Goal: Book appointment/travel/reservation

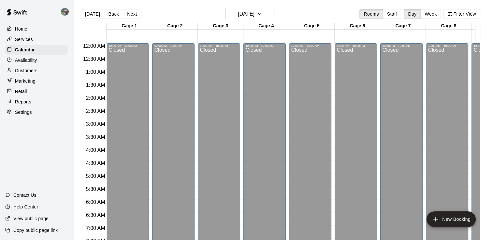
scroll to position [349, 0]
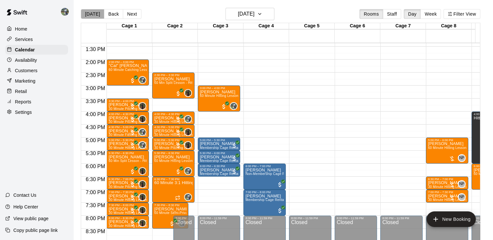
click at [100, 17] on button "[DATE]" at bounding box center [92, 14] width 23 height 10
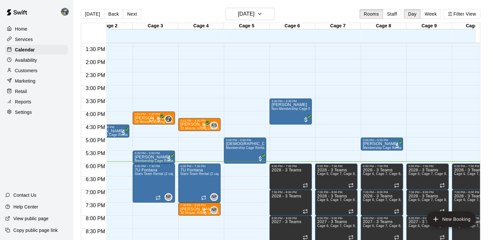
scroll to position [0, 0]
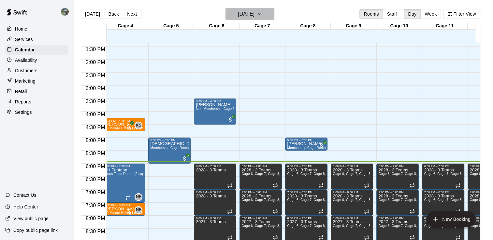
click at [262, 15] on icon "button" at bounding box center [259, 14] width 5 height 8
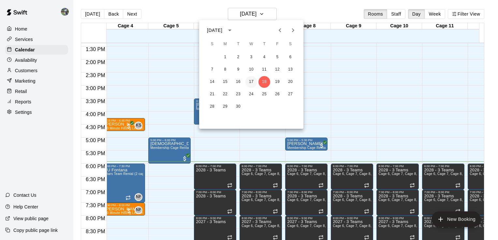
click at [252, 81] on button "17" at bounding box center [251, 82] width 12 height 12
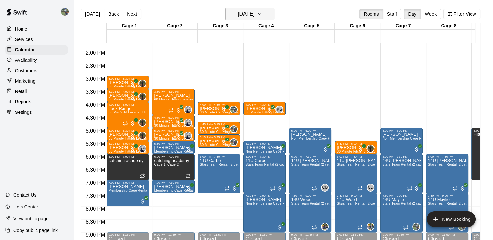
click at [274, 19] on button "[DATE]" at bounding box center [249, 14] width 49 height 12
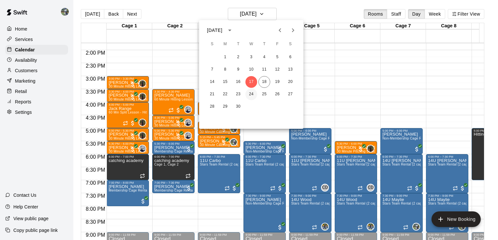
click at [252, 93] on button "24" at bounding box center [251, 95] width 12 height 12
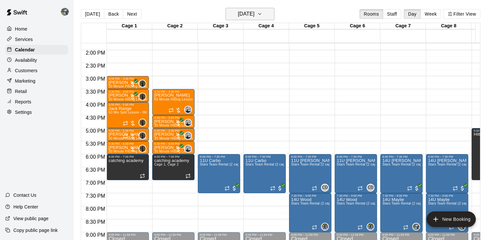
click at [271, 11] on button "[DATE]" at bounding box center [249, 14] width 49 height 12
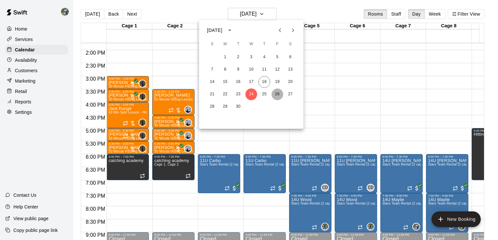
click at [277, 92] on button "26" at bounding box center [277, 95] width 12 height 12
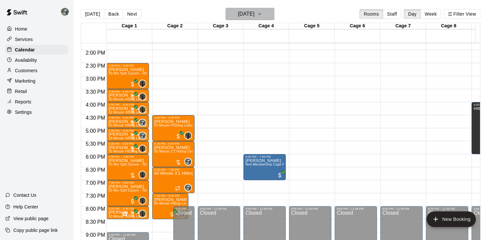
click at [262, 12] on icon "button" at bounding box center [259, 14] width 5 height 8
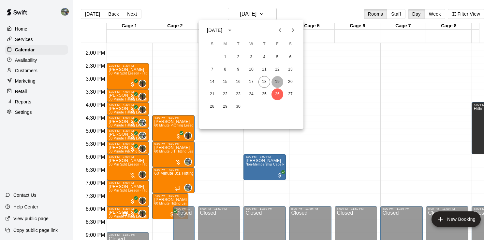
click at [278, 79] on button "19" at bounding box center [277, 82] width 12 height 12
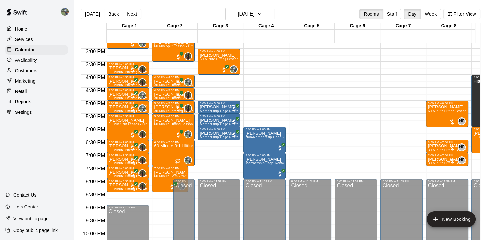
click at [46, 64] on div "Availability" at bounding box center [36, 60] width 63 height 10
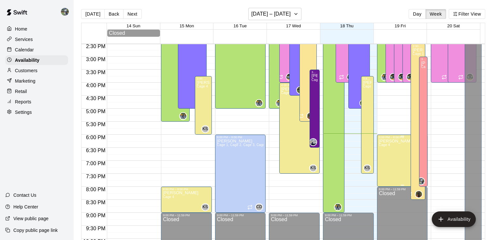
scroll to position [378, 0]
click at [22, 49] on p "Calendar" at bounding box center [24, 50] width 19 height 7
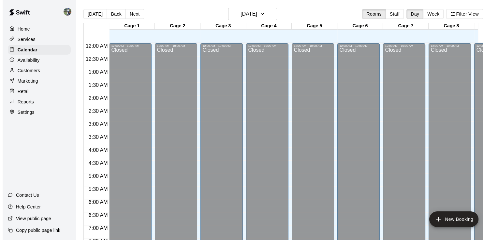
scroll to position [401, 0]
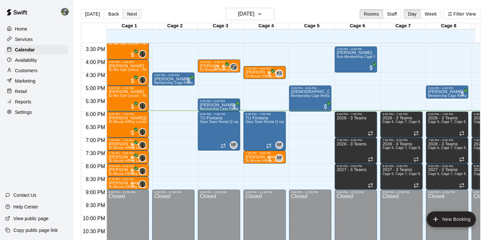
click at [126, 15] on button "Next" at bounding box center [132, 14] width 18 height 10
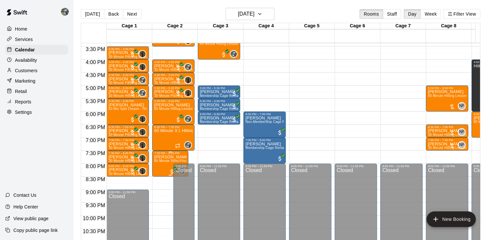
click at [159, 157] on p "[PERSON_NAME]" at bounding box center [170, 157] width 32 height 0
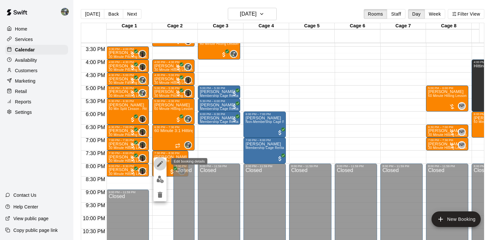
click at [163, 163] on icon "edit" at bounding box center [160, 164] width 8 height 8
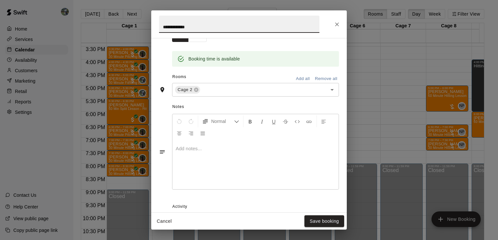
scroll to position [193, 0]
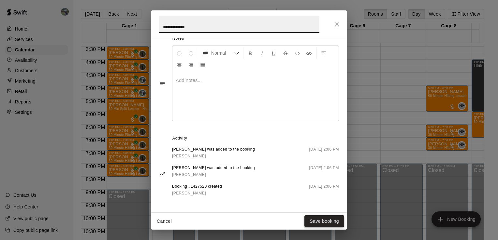
click at [321, 224] on button "Save booking" at bounding box center [324, 222] width 40 height 12
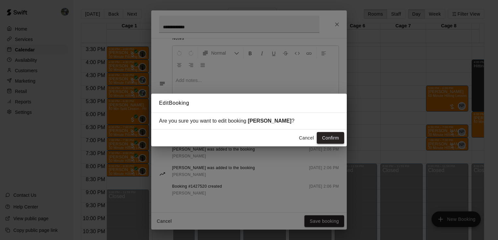
click at [330, 136] on button "Confirm" at bounding box center [330, 138] width 27 height 12
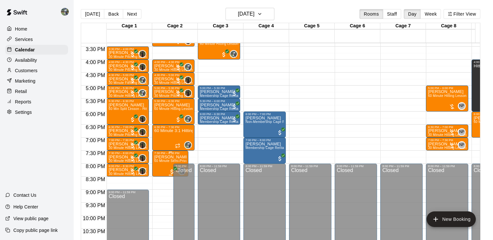
click at [166, 162] on span "60 Minute Semi-Private Hitting Lesson (2 Participants)" at bounding box center [196, 161] width 84 height 4
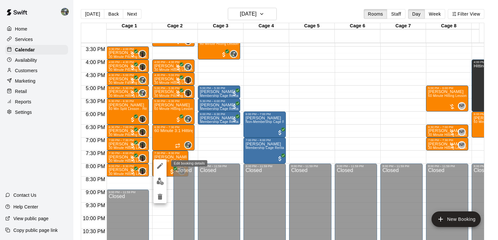
click at [159, 165] on icon "edit" at bounding box center [160, 166] width 8 height 8
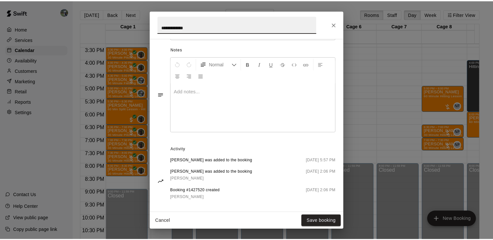
scroll to position [185, 0]
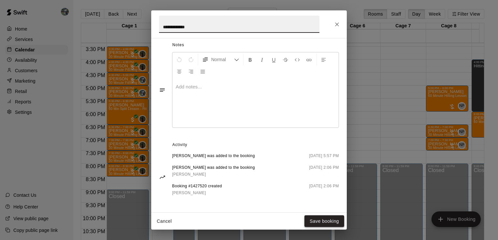
click at [328, 221] on button "Save booking" at bounding box center [324, 222] width 40 height 12
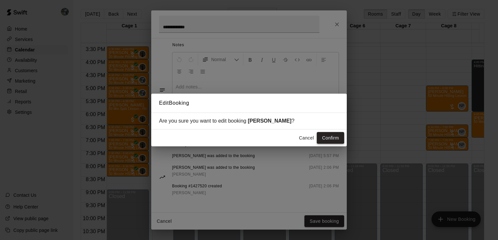
click at [339, 141] on button "Confirm" at bounding box center [330, 138] width 27 height 12
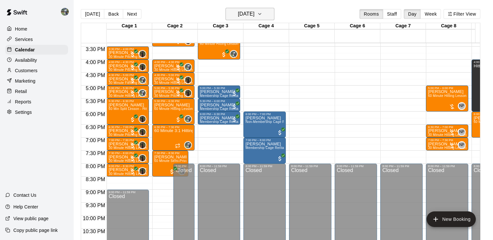
click at [271, 18] on button "[DATE]" at bounding box center [249, 14] width 49 height 12
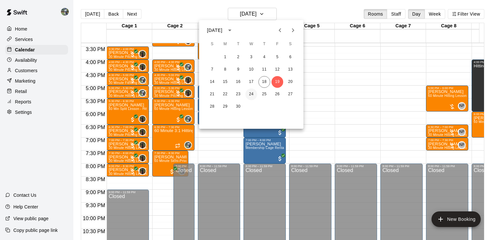
click at [252, 95] on button "24" at bounding box center [251, 95] width 12 height 12
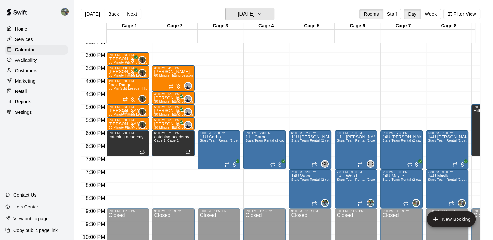
scroll to position [382, 0]
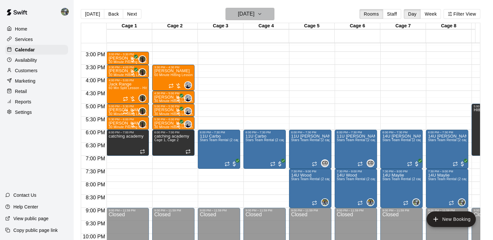
click at [271, 12] on button "[DATE]" at bounding box center [249, 14] width 49 height 12
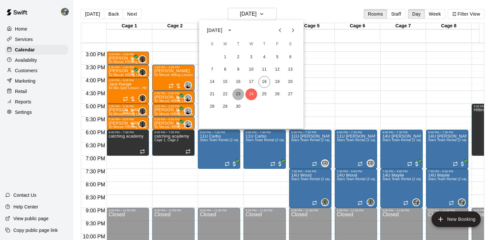
click at [236, 94] on button "23" at bounding box center [238, 95] width 12 height 12
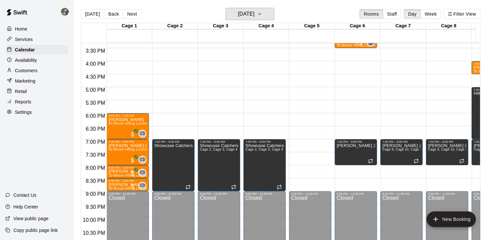
scroll to position [399, 0]
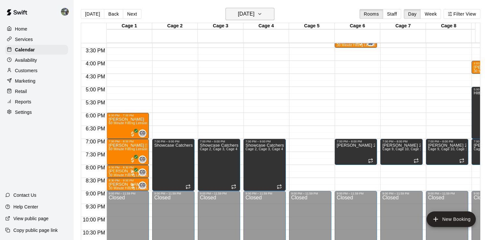
click at [262, 11] on icon "button" at bounding box center [259, 14] width 5 height 8
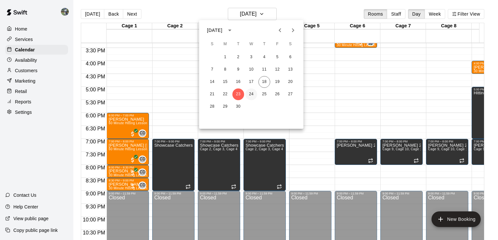
click at [249, 96] on button "24" at bounding box center [251, 95] width 12 height 12
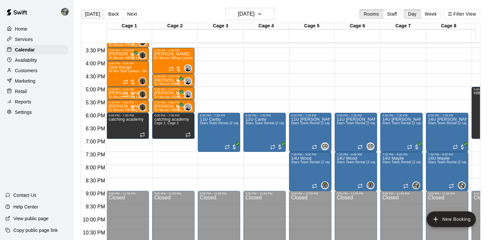
click at [87, 16] on button "[DATE]" at bounding box center [92, 14] width 23 height 10
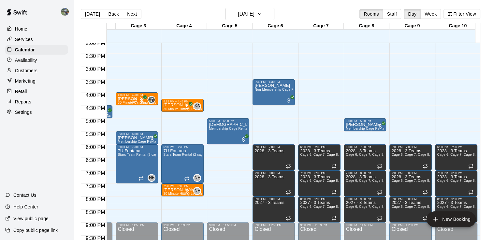
scroll to position [368, 99]
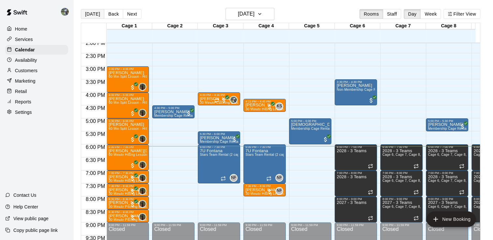
click at [95, 12] on button "[DATE]" at bounding box center [92, 14] width 23 height 10
click at [254, 15] on h6 "[DATE]" at bounding box center [246, 13] width 17 height 9
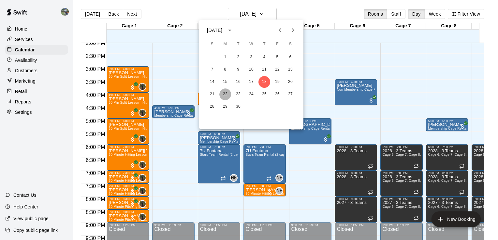
click at [225, 92] on button "22" at bounding box center [225, 95] width 12 height 12
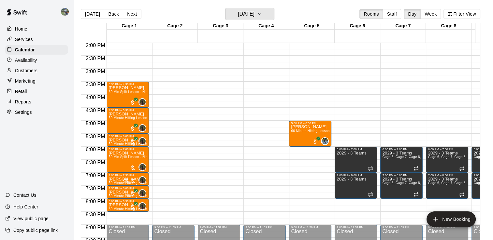
scroll to position [364, 0]
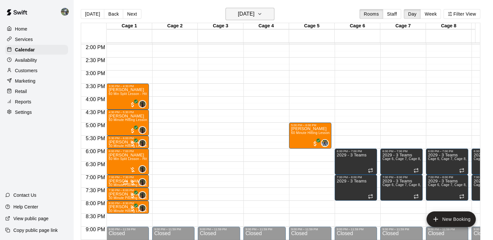
click at [274, 13] on button "[DATE]" at bounding box center [249, 14] width 49 height 12
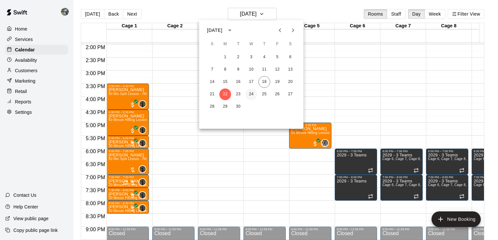
click at [251, 95] on button "24" at bounding box center [251, 95] width 12 height 12
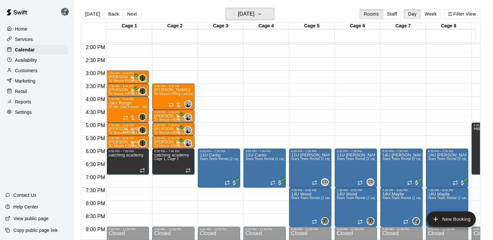
scroll to position [398, 0]
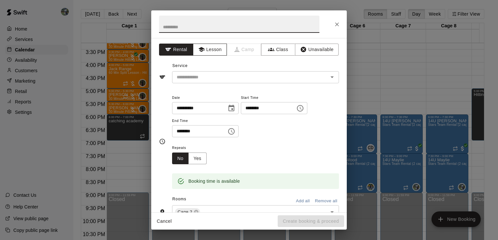
click at [204, 46] on button "Lesson" at bounding box center [210, 50] width 34 height 12
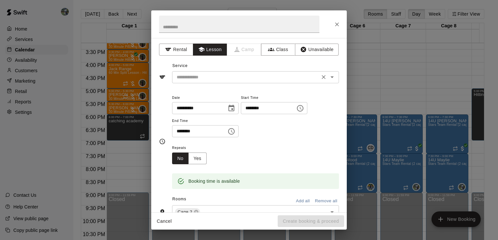
click at [245, 80] on input "text" at bounding box center [246, 77] width 144 height 8
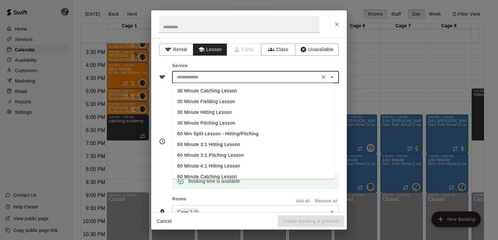
click at [212, 109] on li "30 Minute Hitting Lesson" at bounding box center [253, 112] width 162 height 11
type input "**********"
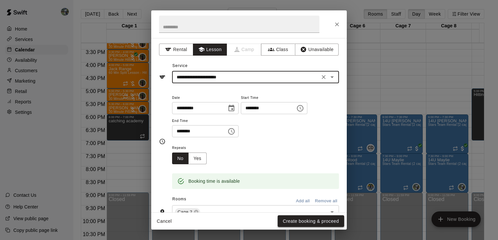
click at [300, 226] on button "Create booking & proceed" at bounding box center [311, 222] width 66 height 12
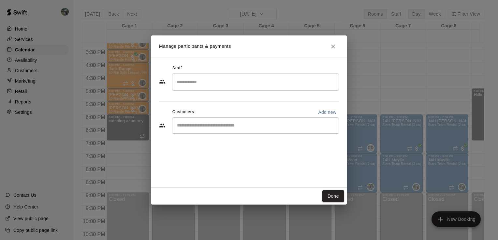
click at [210, 80] on input "Search staff" at bounding box center [255, 82] width 161 height 11
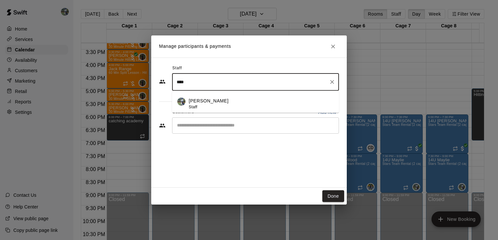
click at [202, 103] on p "[PERSON_NAME]" at bounding box center [209, 101] width 40 height 7
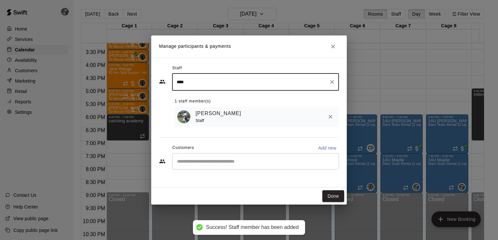
type input "****"
click at [205, 164] on input "Start typing to search customers..." at bounding box center [255, 161] width 161 height 7
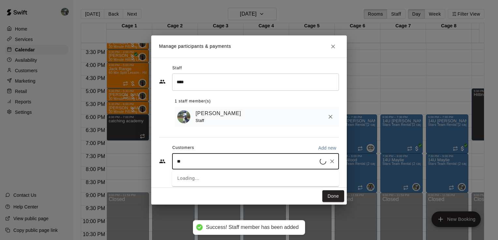
type input "*"
type input "***"
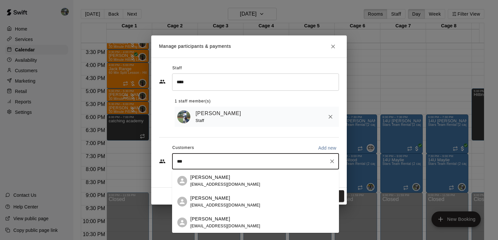
click at [209, 221] on p "[PERSON_NAME]" at bounding box center [210, 219] width 40 height 7
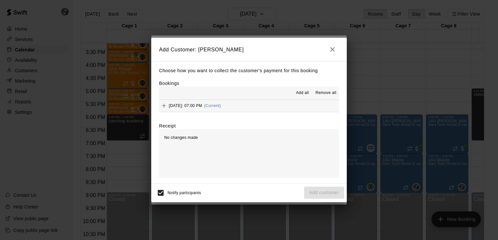
click at [205, 103] on div "[DATE]: 07:00 PM (Current)" at bounding box center [190, 106] width 62 height 10
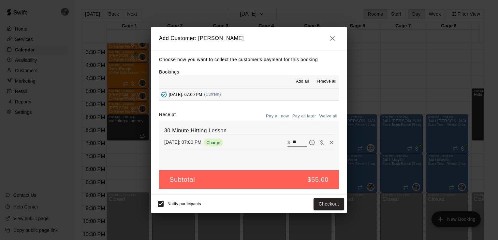
click at [309, 119] on button "Pay all later" at bounding box center [304, 116] width 27 height 10
click at [333, 203] on button "Add customer" at bounding box center [324, 204] width 40 height 12
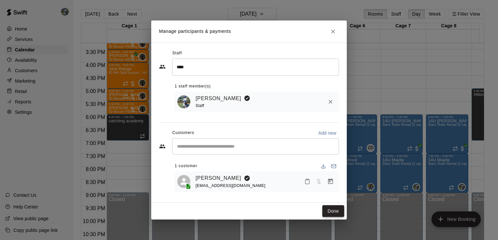
click at [338, 216] on button "Done" at bounding box center [333, 212] width 22 height 12
